Goal: Complete application form

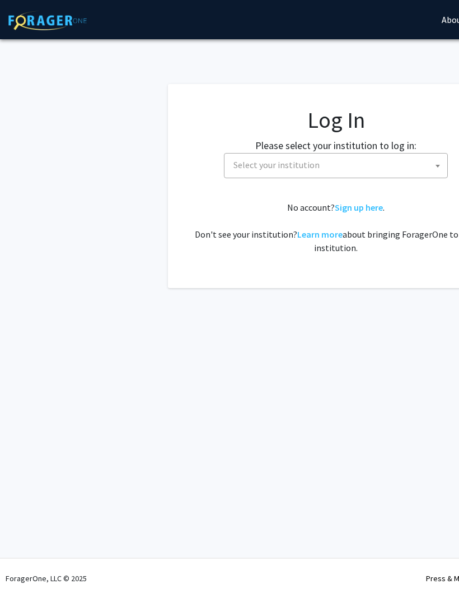
select select
click at [311, 168] on span "Select your institution" at bounding box center [277, 164] width 86 height 11
type input "."
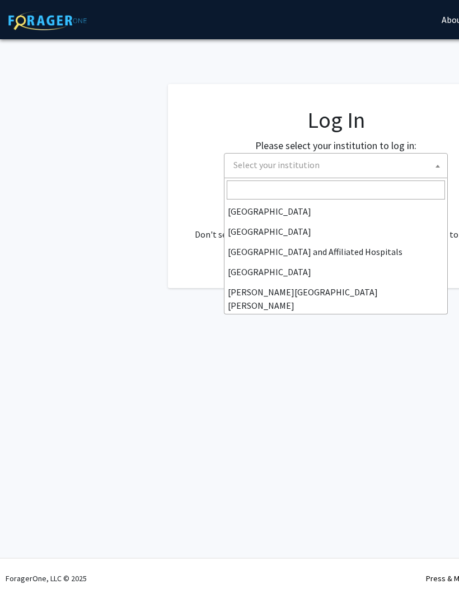
scroll to position [125, 0]
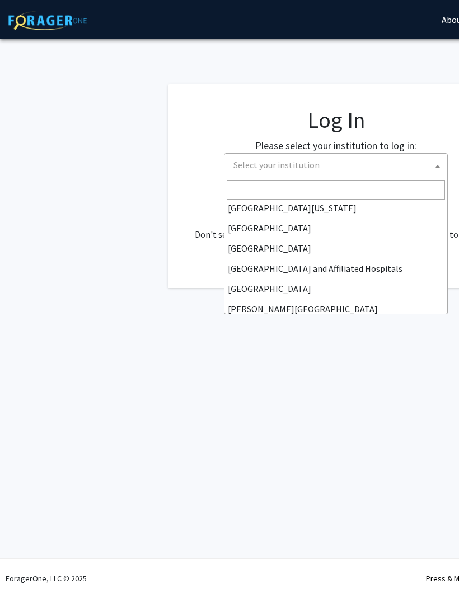
select select "12"
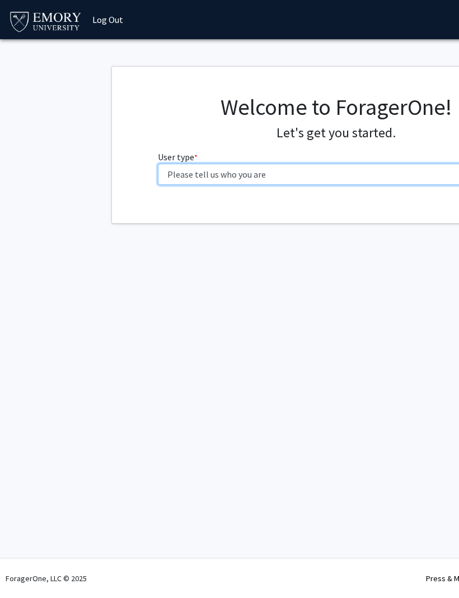
click at [364, 164] on select "Please tell us who you are Undergraduate Student Master's Student Doctoral Cand…" at bounding box center [336, 174] width 357 height 21
select select "1: undergrad"
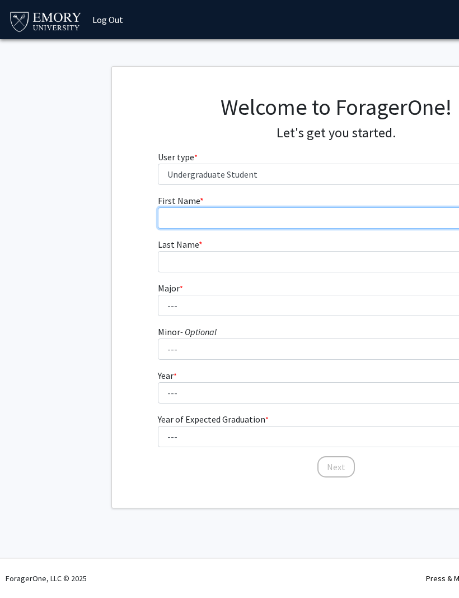
click at [270, 213] on input "First Name * required" at bounding box center [336, 217] width 357 height 21
type input "Gabriela"
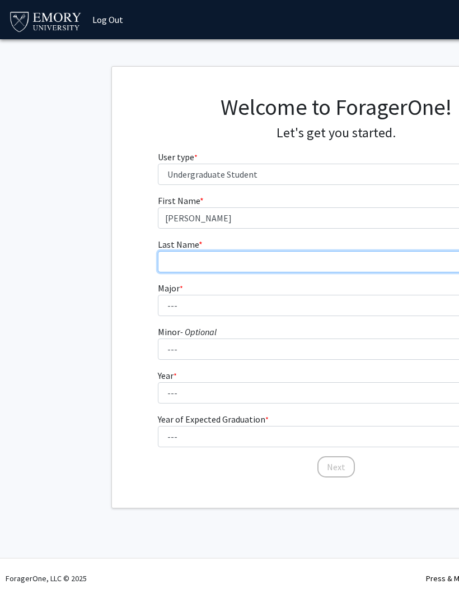
type input "Gaona"
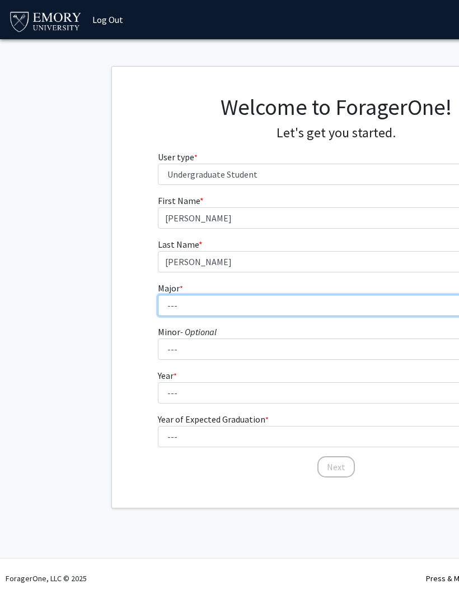
click at [234, 304] on select "--- Accounting African American Studies African Studies American Studies Analyt…" at bounding box center [336, 305] width 357 height 21
select select "40: 1001"
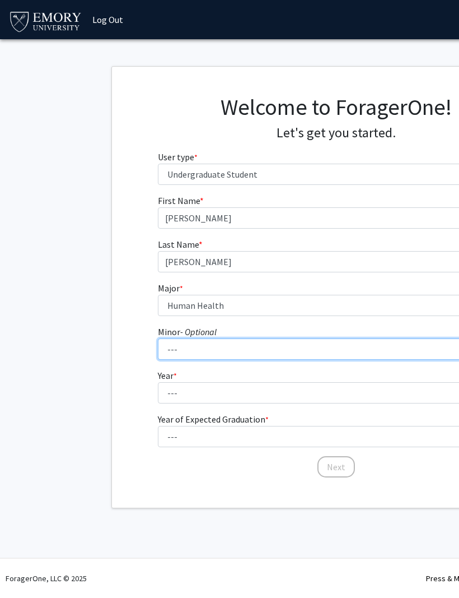
click at [280, 355] on select "--- African American Studies African Studies American Studies Ancient Mediterra…" at bounding box center [336, 348] width 357 height 21
click at [225, 350] on select "--- African American Studies African Studies American Studies Ancient Mediterra…" at bounding box center [336, 348] width 357 height 21
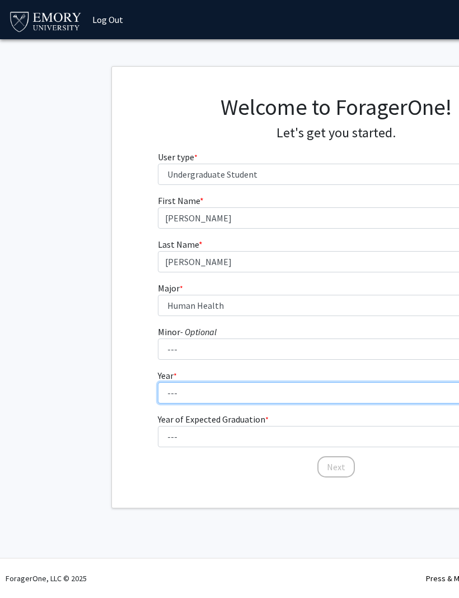
click at [204, 392] on select "--- First-year Sophomore Junior Senior Postbaccalaureate Certificate" at bounding box center [336, 392] width 357 height 21
select select "1: first-year"
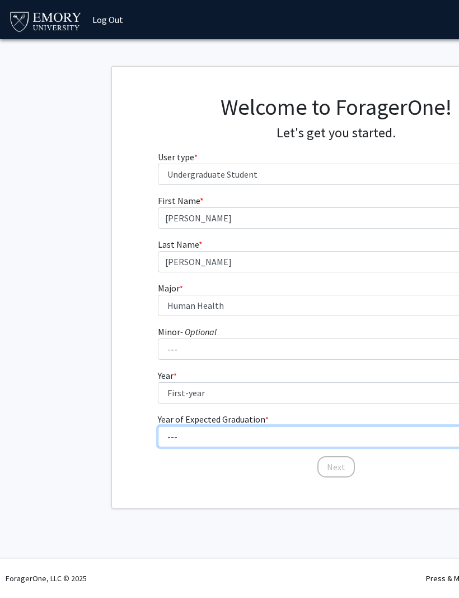
click at [238, 438] on select "--- 2025 2026 2027 2028 2029 2030 2031 2032 2033 2034" at bounding box center [336, 436] width 357 height 21
select select "5: 2029"
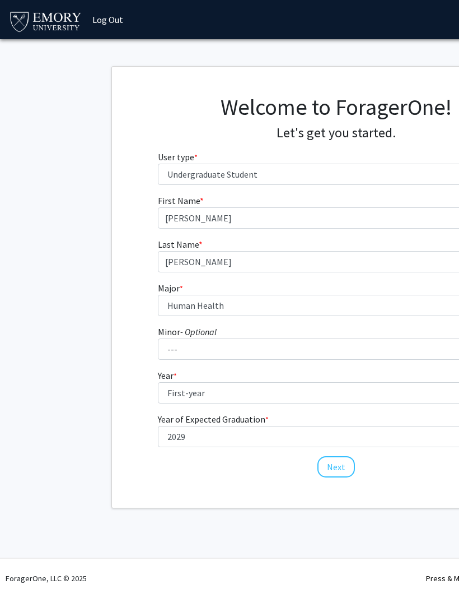
click at [336, 476] on button "Next" at bounding box center [337, 466] width 38 height 21
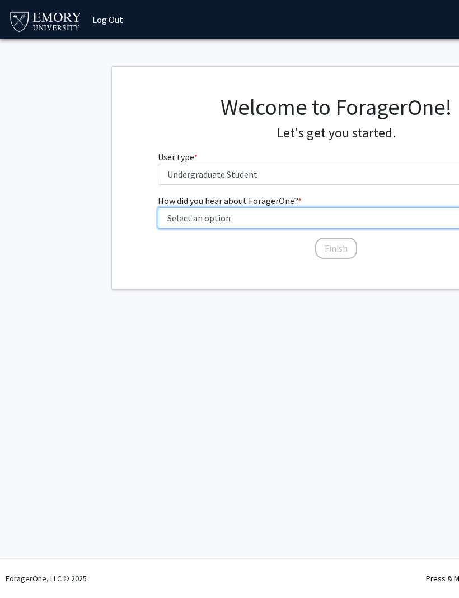
click at [291, 223] on select "Select an option Peer/student recommendation Faculty/staff recommendation Unive…" at bounding box center [336, 217] width 357 height 21
select select "1: peer_recommendation"
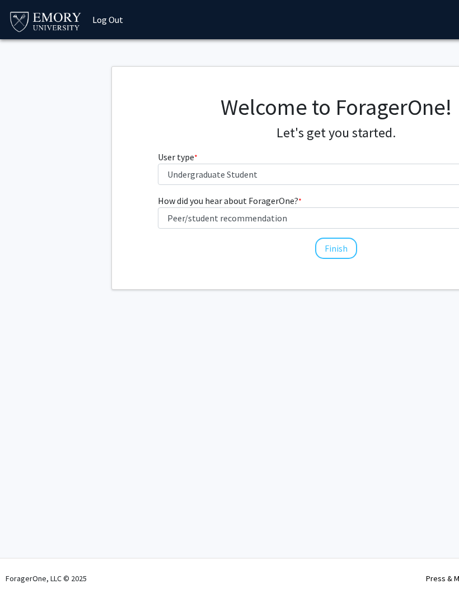
click at [338, 252] on button "Finish" at bounding box center [336, 248] width 42 height 21
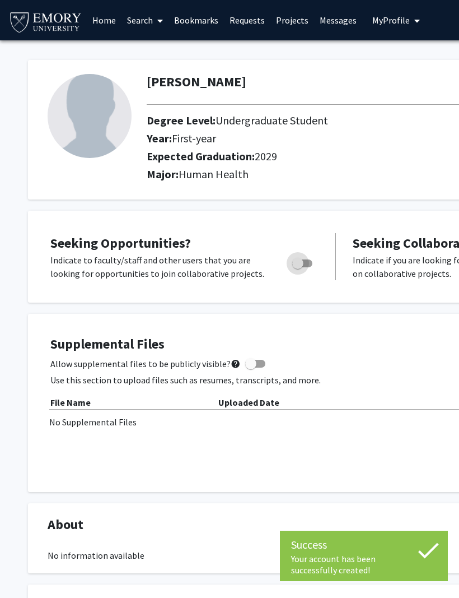
click at [304, 268] on label "Toggle" at bounding box center [300, 263] width 25 height 13
click at [298, 268] on input "Are you actively seeking opportunities?" at bounding box center [297, 267] width 1 height 1
checkbox input "true"
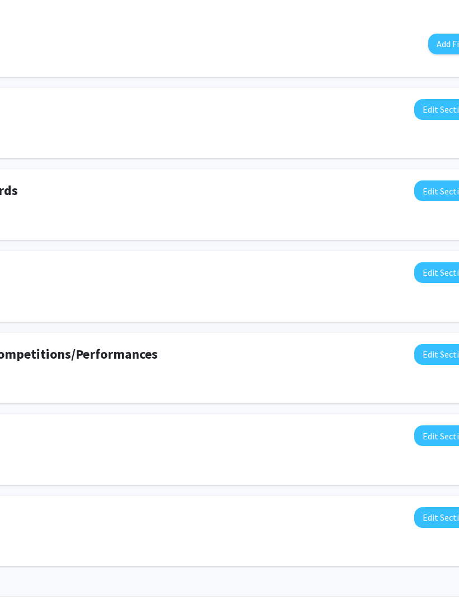
scroll to position [415, 213]
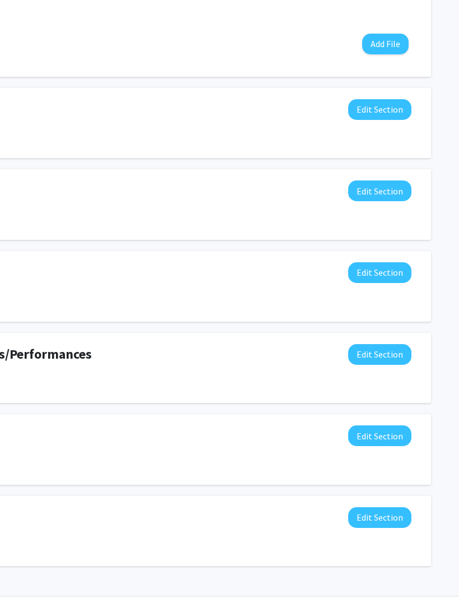
click at [388, 190] on button "Edit Section" at bounding box center [379, 191] width 63 height 21
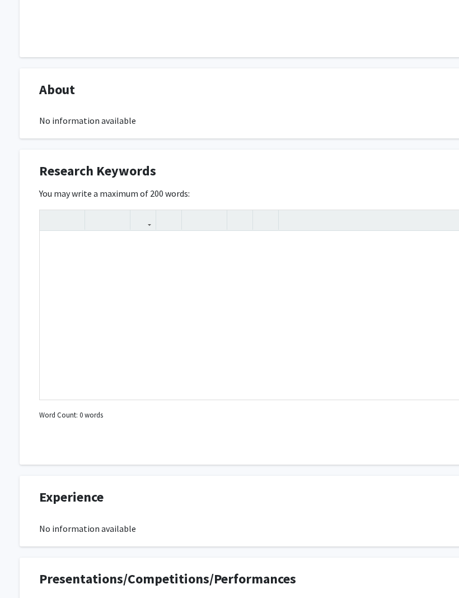
scroll to position [435, 8]
click at [318, 179] on div "Research Keywords Edit Section" at bounding box center [328, 174] width 594 height 26
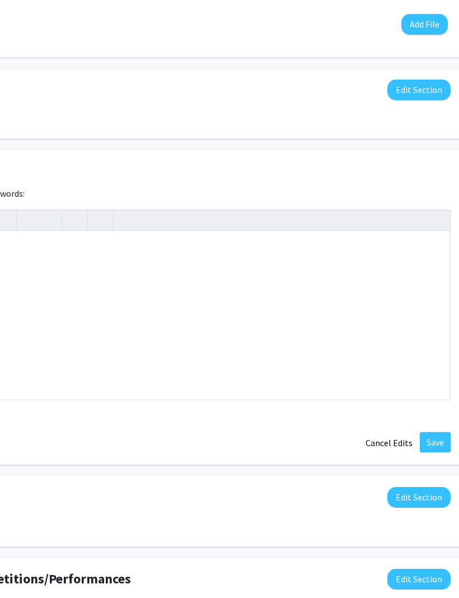
scroll to position [435, 213]
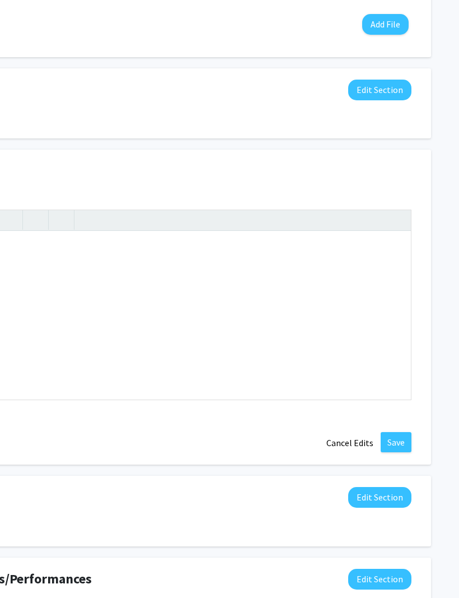
click at [346, 436] on button "Cancel Edits" at bounding box center [350, 442] width 62 height 21
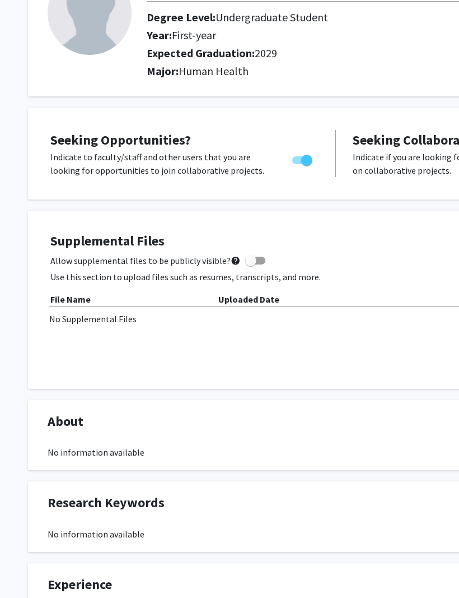
scroll to position [0, 0]
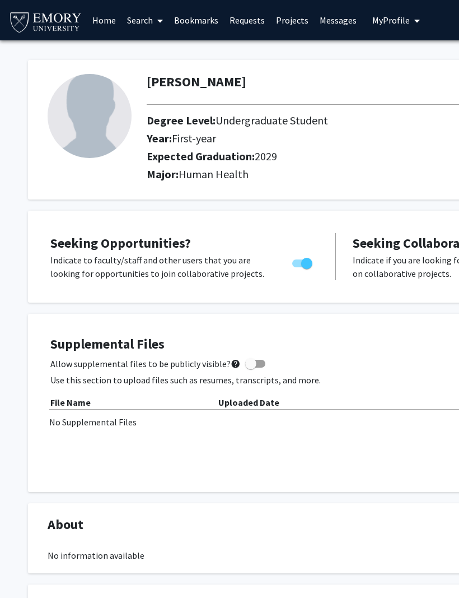
click at [159, 21] on icon at bounding box center [160, 20] width 6 height 9
click at [96, 29] on link "Home" at bounding box center [104, 20] width 35 height 39
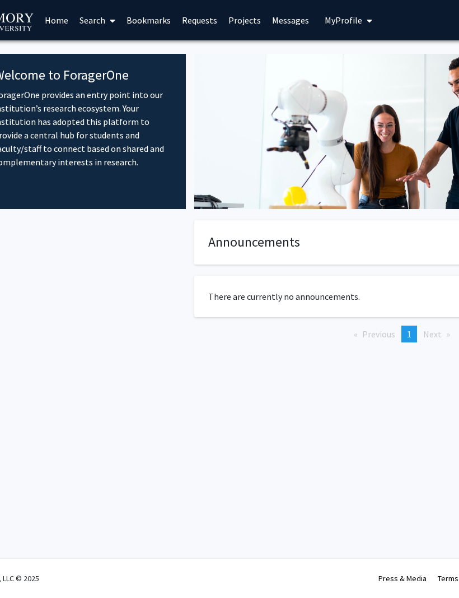
scroll to position [0, 48]
